Goal: Information Seeking & Learning: Compare options

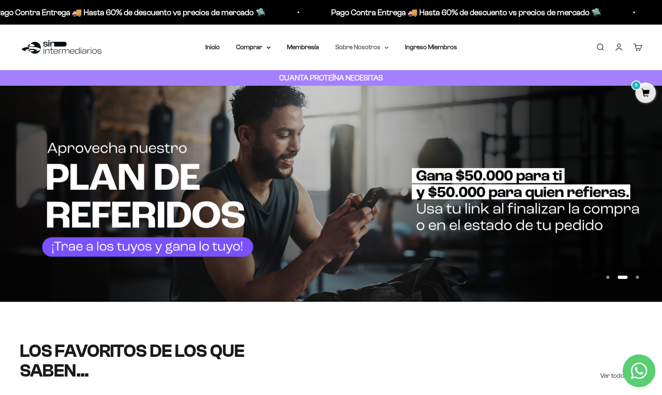
click at [362, 47] on summary "Sobre Nosotros" at bounding box center [361, 47] width 53 height 11
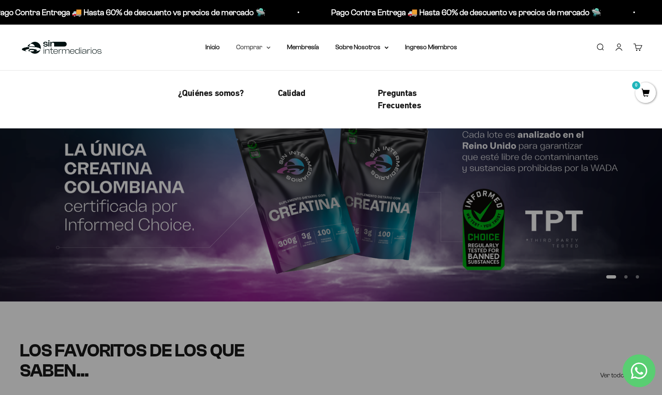
click at [252, 46] on summary "Comprar" at bounding box center [253, 47] width 34 height 11
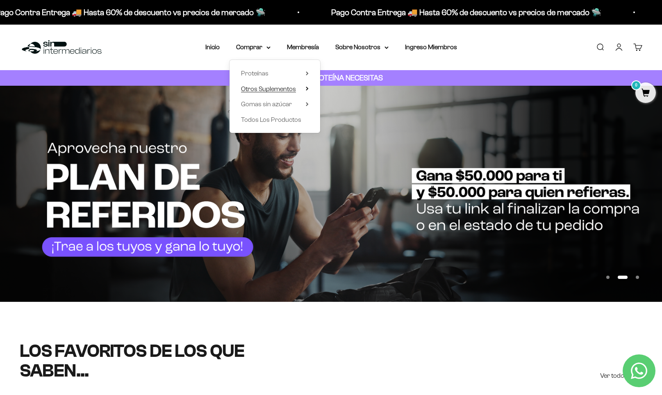
click at [307, 89] on icon at bounding box center [307, 88] width 2 height 3
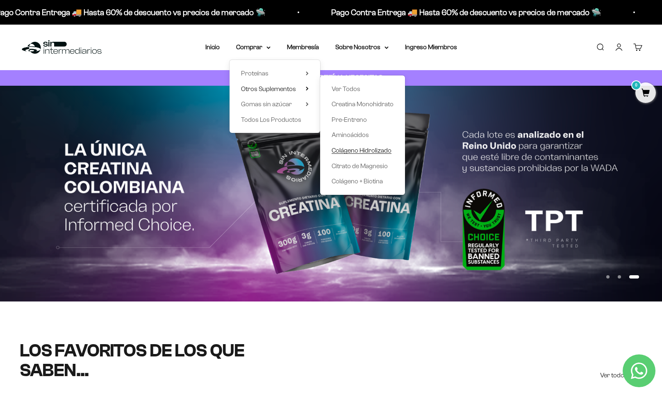
click at [357, 153] on span "Colágeno Hidrolizado" at bounding box center [362, 150] width 60 height 7
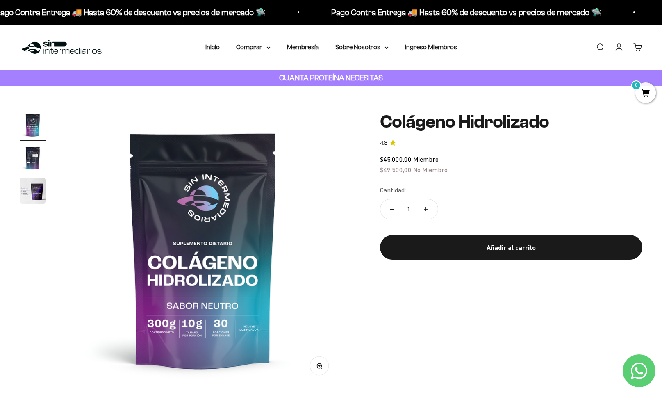
click at [34, 162] on img "Ir al artículo 2" at bounding box center [33, 158] width 26 height 26
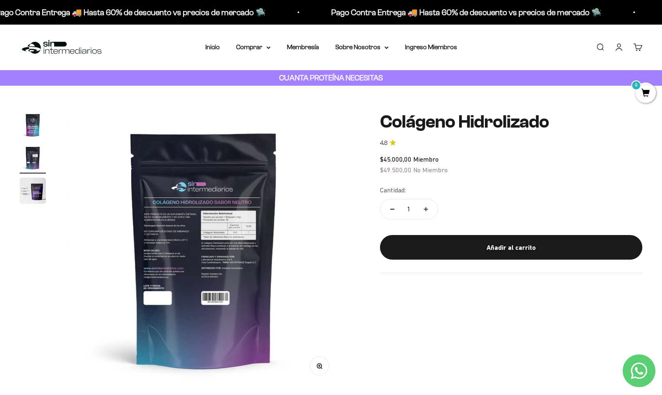
scroll to position [0, 285]
click at [27, 191] on img "Ir al artículo 3" at bounding box center [33, 191] width 26 height 26
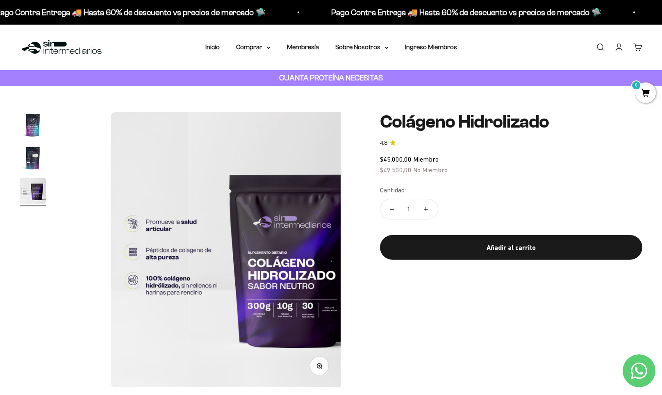
scroll to position [0, 569]
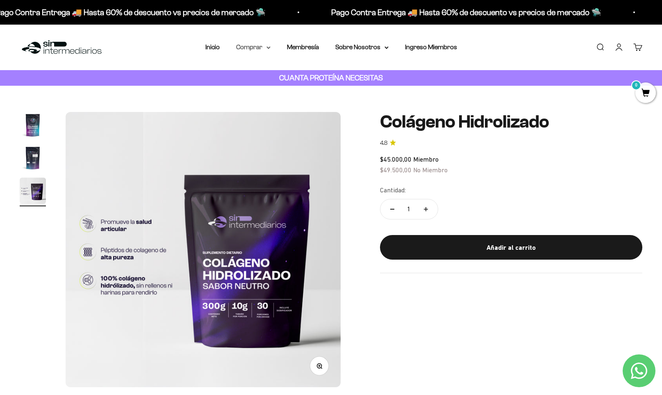
click at [268, 48] on icon at bounding box center [268, 48] width 3 height 2
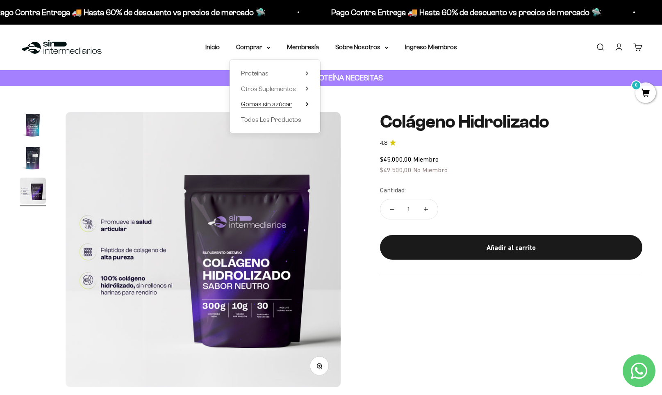
click at [307, 104] on icon at bounding box center [307, 103] width 2 height 3
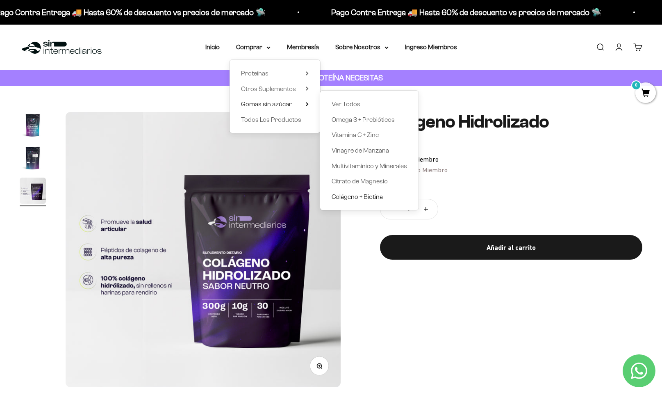
click at [368, 195] on span "Colágeno + Biotina" at bounding box center [357, 196] width 51 height 7
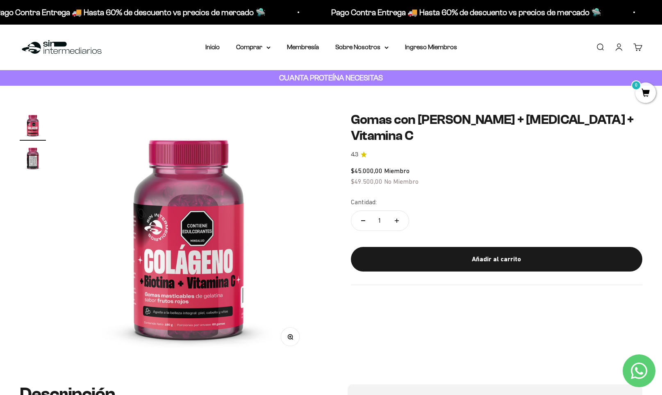
click at [36, 154] on img "Ir al artículo 2" at bounding box center [33, 158] width 26 height 26
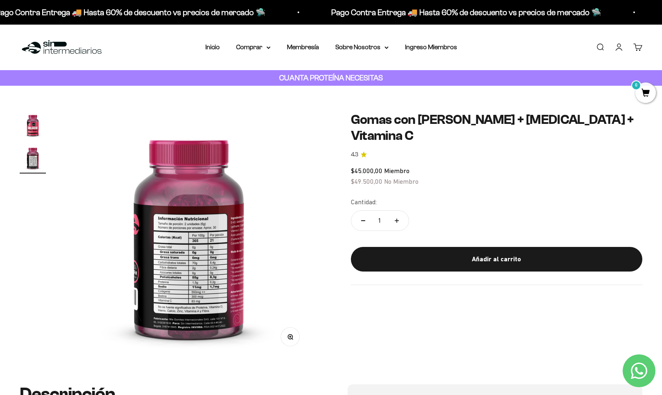
click at [35, 127] on img "Ir al artículo 1" at bounding box center [33, 125] width 26 height 26
